Goal: Browse casually: Explore the website without a specific task or goal

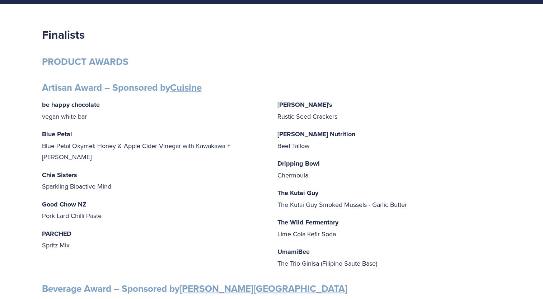
scroll to position [93, 0]
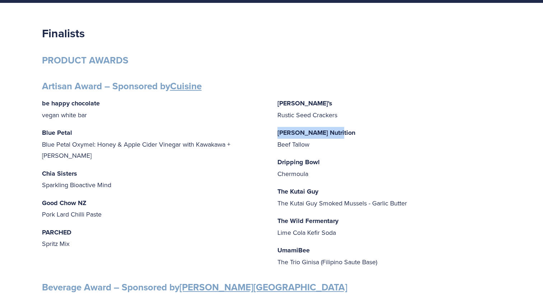
drag, startPoint x: 276, startPoint y: 105, endPoint x: 360, endPoint y: 98, distance: 84.3
click at [360, 98] on div "be happy chocolate vegan white bar Blue Petal Blue Petal Oxymel: Honey & Apple …" at bounding box center [272, 183] width 460 height 170
copy strong "[PERSON_NAME] Nutrition"
click at [252, 176] on p "Chia Sisters Sparkling Bioactive Mind" at bounding box center [154, 179] width 224 height 23
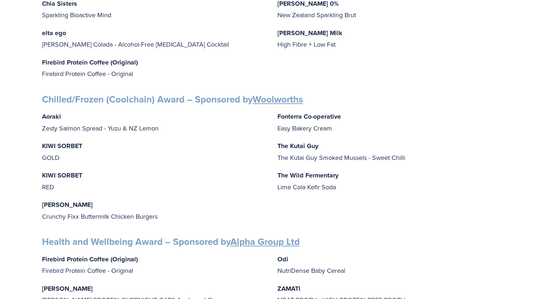
scroll to position [396, 0]
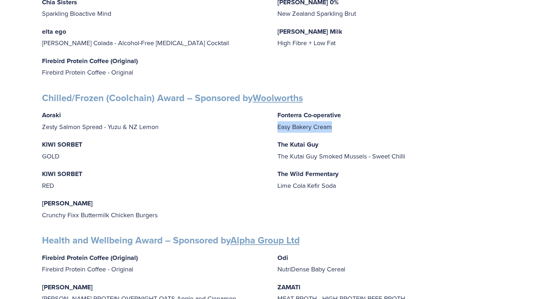
drag, startPoint x: 277, startPoint y: 126, endPoint x: 336, endPoint y: 130, distance: 59.7
click at [336, 130] on div "Aoraki Zesty Salmon Spread - Yuzu & NZ Lemon KIWI SORBET GOLD KIWI SORBET RED […" at bounding box center [272, 164] width 460 height 111
copy p "Easy Bakery Cream"
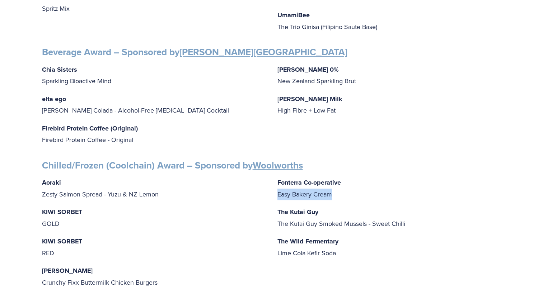
scroll to position [329, 0]
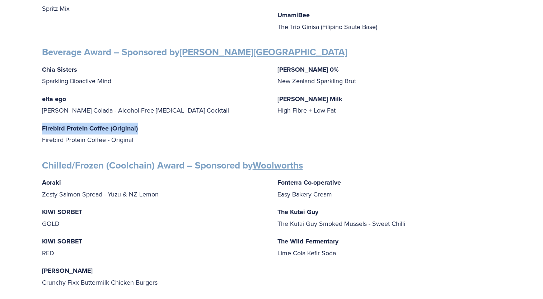
drag, startPoint x: 39, startPoint y: 124, endPoint x: 140, endPoint y: 123, distance: 101.6
copy strong "Firebird Protein Coffee (Original)"
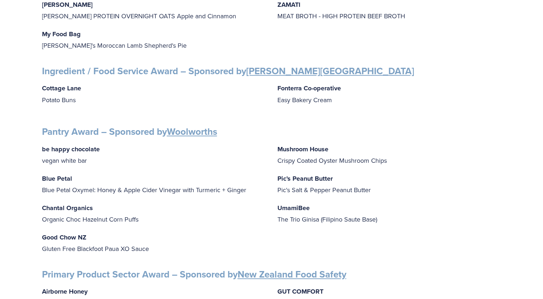
scroll to position [837, 0]
